Goal: Information Seeking & Learning: Learn about a topic

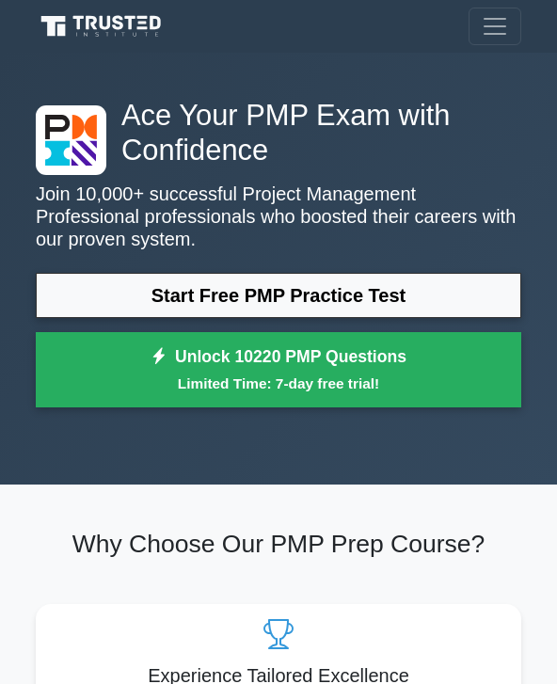
click at [394, 277] on link "Start Free PMP Practice Test" at bounding box center [279, 295] width 486 height 45
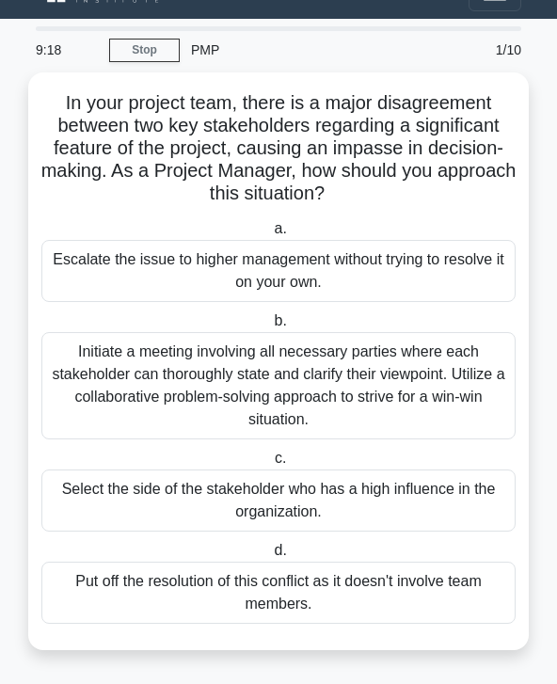
scroll to position [60, 0]
click at [246, 355] on div "Initiate a meeting involving all necessary parties where each stakeholder can t…" at bounding box center [278, 385] width 474 height 107
click at [270, 327] on input "b. Initiate a meeting involving all necessary parties where each stakeholder ca…" at bounding box center [270, 321] width 0 height 12
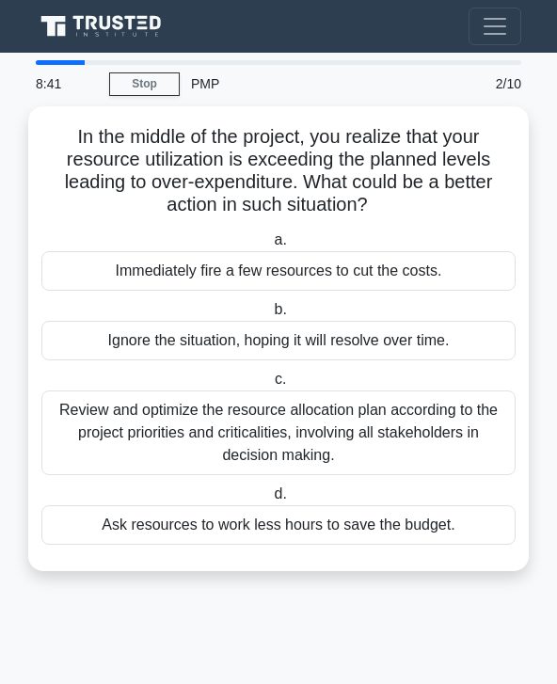
click at [280, 391] on div "Review and optimize the resource allocation plan according to the project prior…" at bounding box center [278, 433] width 474 height 85
click at [271, 374] on input "c. Review and optimize the resource allocation plan according to the project pr…" at bounding box center [271, 380] width 0 height 12
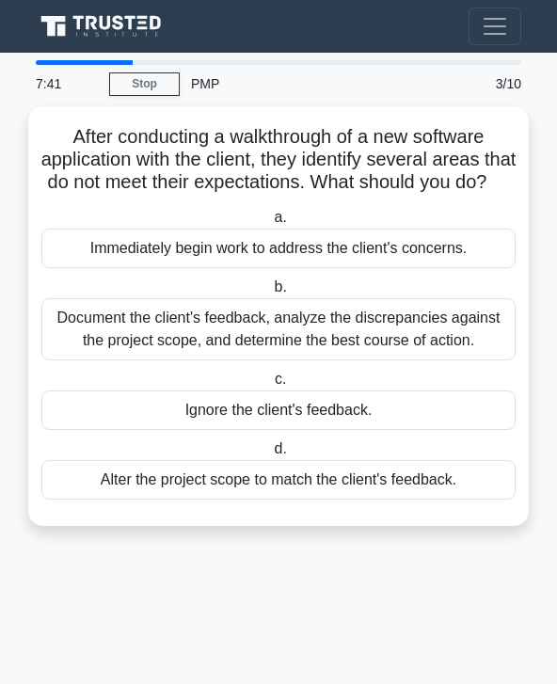
click at [388, 303] on div "Document the client's feedback, analyze the discrepancies against the project s…" at bounding box center [278, 329] width 474 height 62
click at [270, 294] on input "b. Document the client's feedback, analyze the discrepancies against the projec…" at bounding box center [270, 287] width 0 height 12
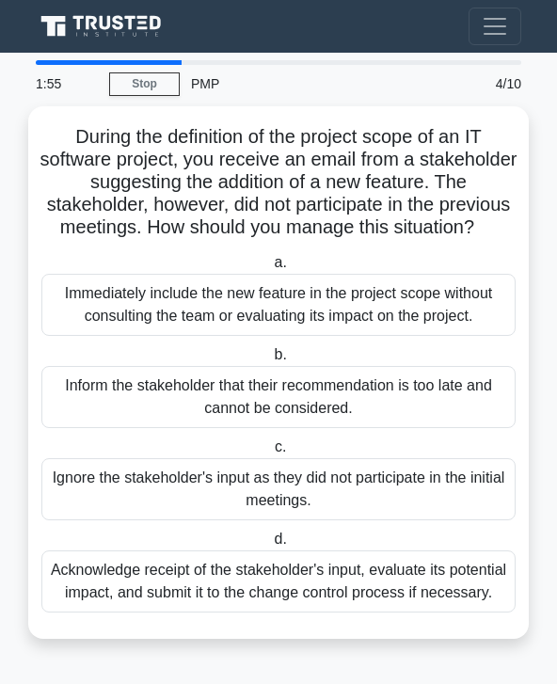
click at [432, 573] on div "Acknowledge receipt of the stakeholder's input, evaluate its potential impact, …" at bounding box center [278, 582] width 474 height 62
click at [270, 546] on input "d. Acknowledge receipt of the stakeholder's input, evaluate its potential impac…" at bounding box center [270, 540] width 0 height 12
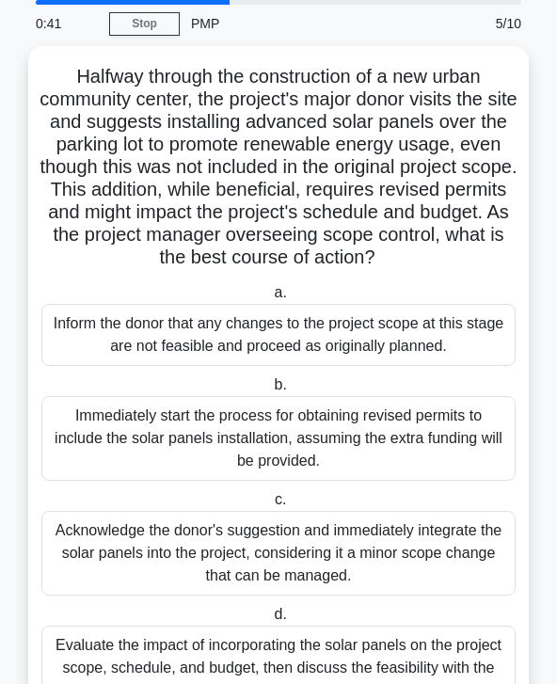
click at [237, 351] on div "Inform the donor that any changes to the project scope at this stage are not fe…" at bounding box center [278, 335] width 474 height 62
click at [270, 299] on input "a. Inform the donor that any changes to the project scope at this stage are not…" at bounding box center [270, 293] width 0 height 12
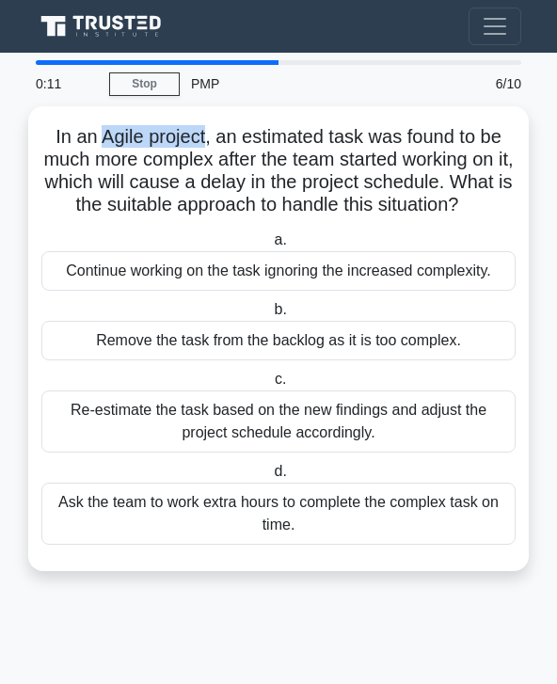
click at [295, 125] on h5 "In an Agile project, an estimated task was found to be much more complex after …" at bounding box center [279, 171] width 478 height 92
